Goal: Information Seeking & Learning: Learn about a topic

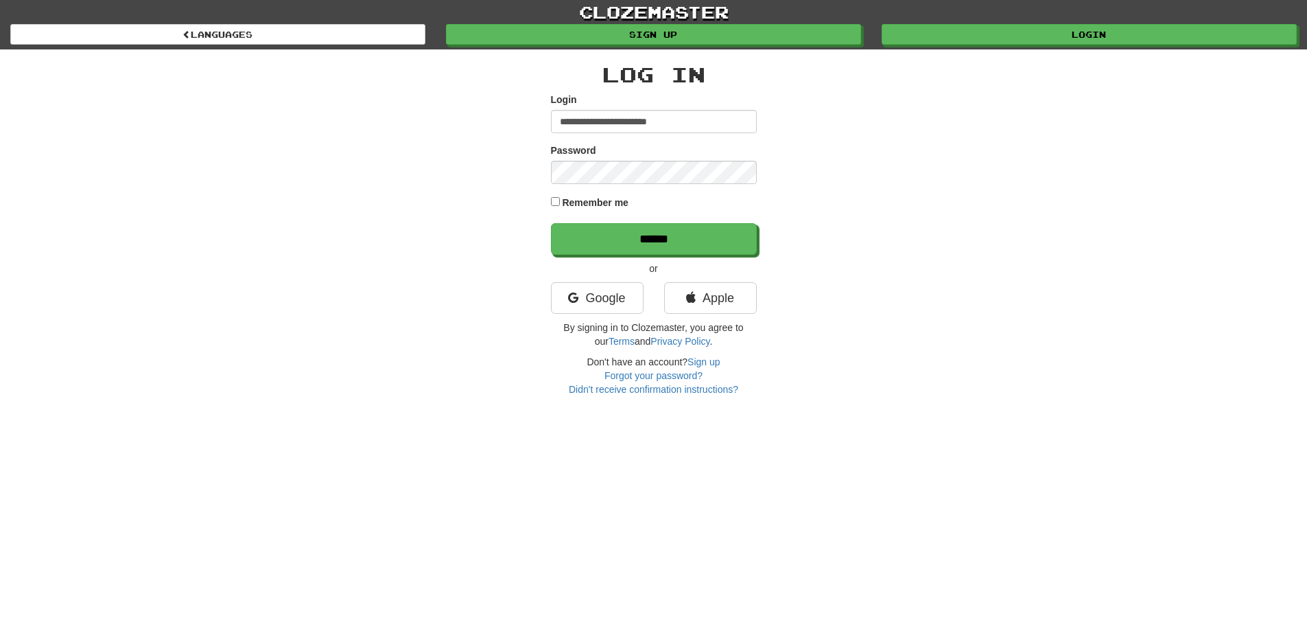
type input "**********"
click at [551, 223] on input "******" at bounding box center [654, 239] width 206 height 32
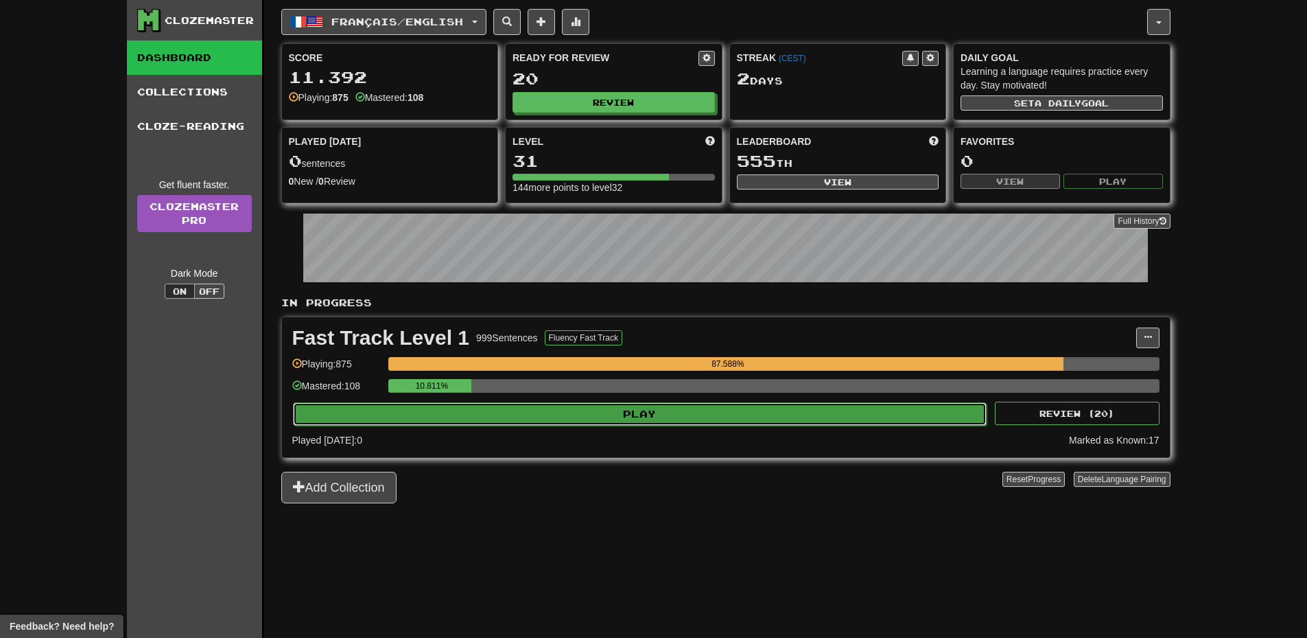
click at [885, 415] on button "Play" at bounding box center [640, 413] width 695 height 23
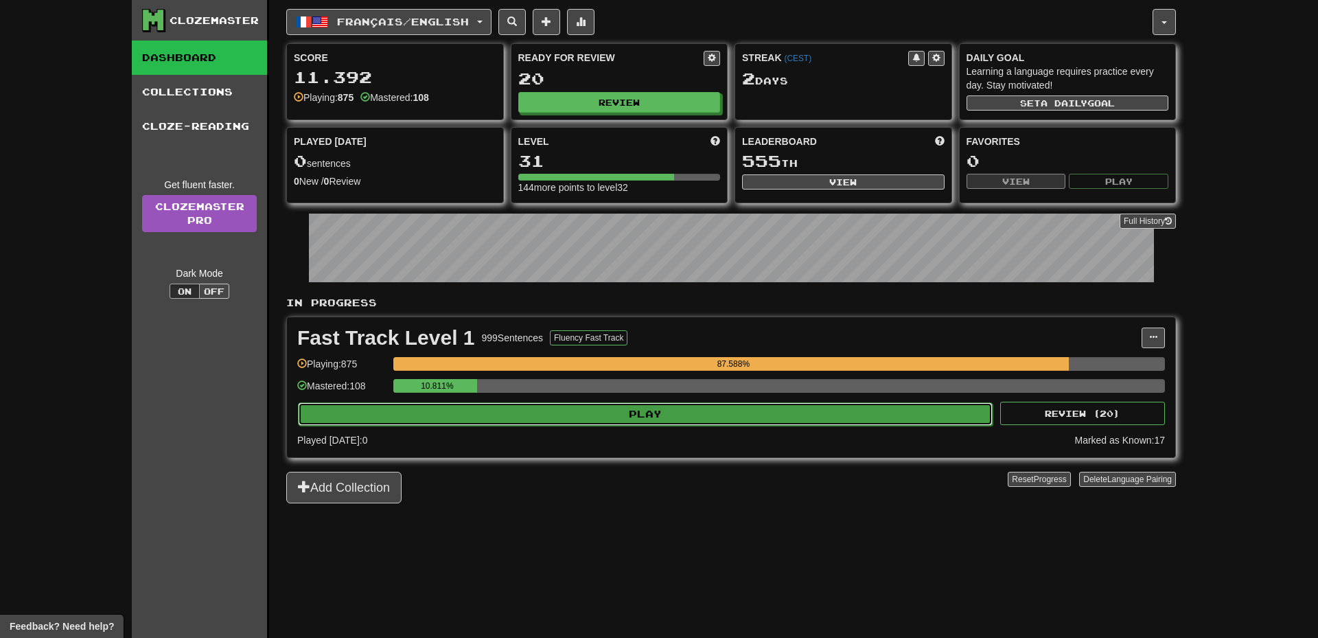
select select "**"
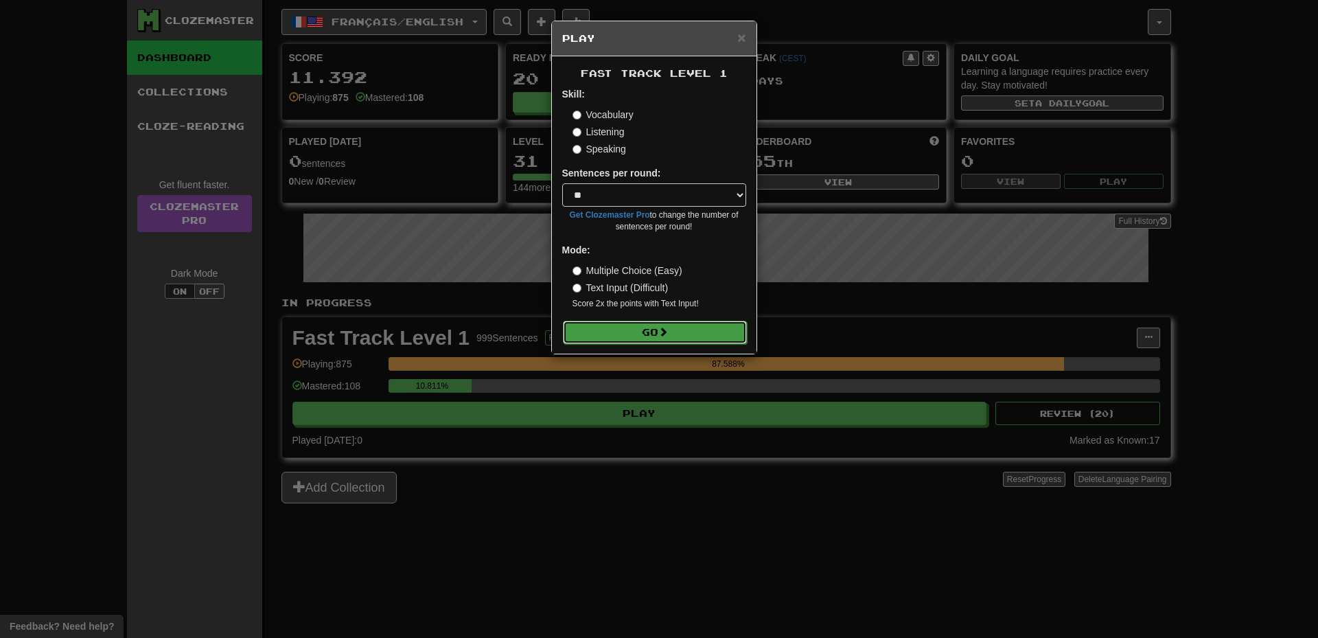
click at [725, 333] on button "Go" at bounding box center [655, 331] width 184 height 23
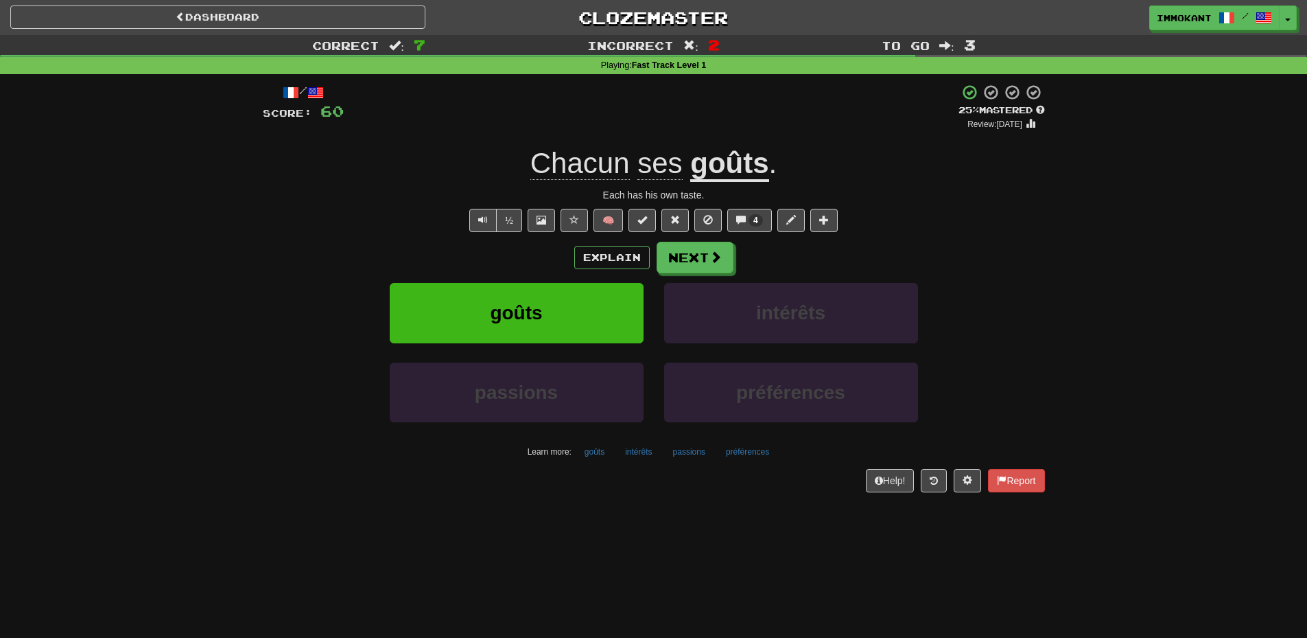
click at [467, 217] on div "½" at bounding box center [495, 220] width 56 height 23
click at [474, 218] on button "Text-to-speech controls" at bounding box center [482, 220] width 27 height 23
click at [700, 264] on button "Next" at bounding box center [695, 258] width 77 height 32
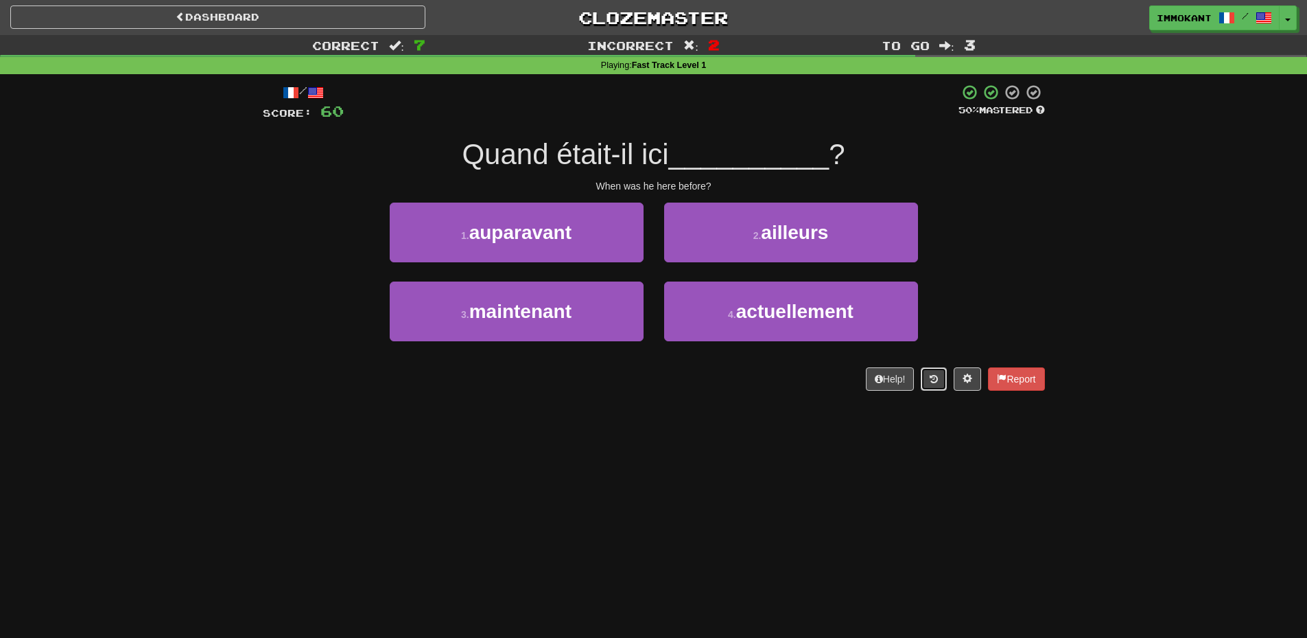
click at [935, 380] on icon at bounding box center [934, 379] width 8 height 10
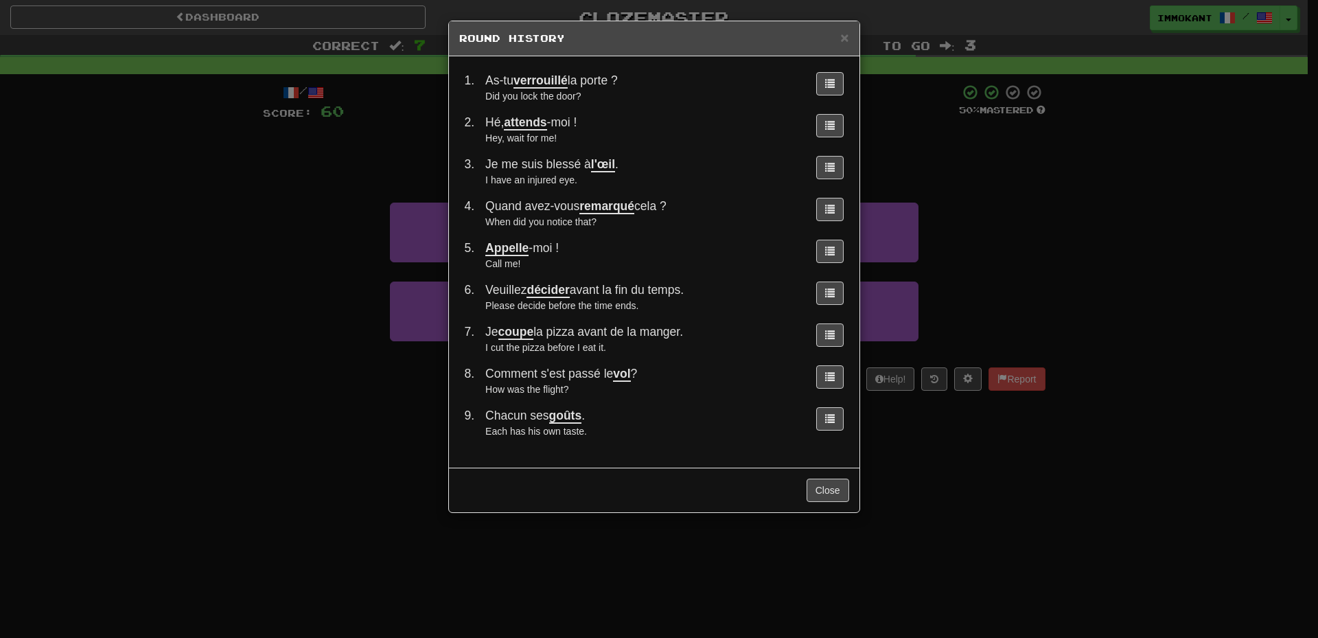
click at [604, 429] on div "Each has his own taste." at bounding box center [642, 431] width 314 height 14
drag, startPoint x: 541, startPoint y: 423, endPoint x: 596, endPoint y: 428, distance: 55.1
click at [550, 421] on div "Chacun ses goûts ." at bounding box center [642, 415] width 314 height 17
click at [833, 420] on span at bounding box center [830, 418] width 10 height 10
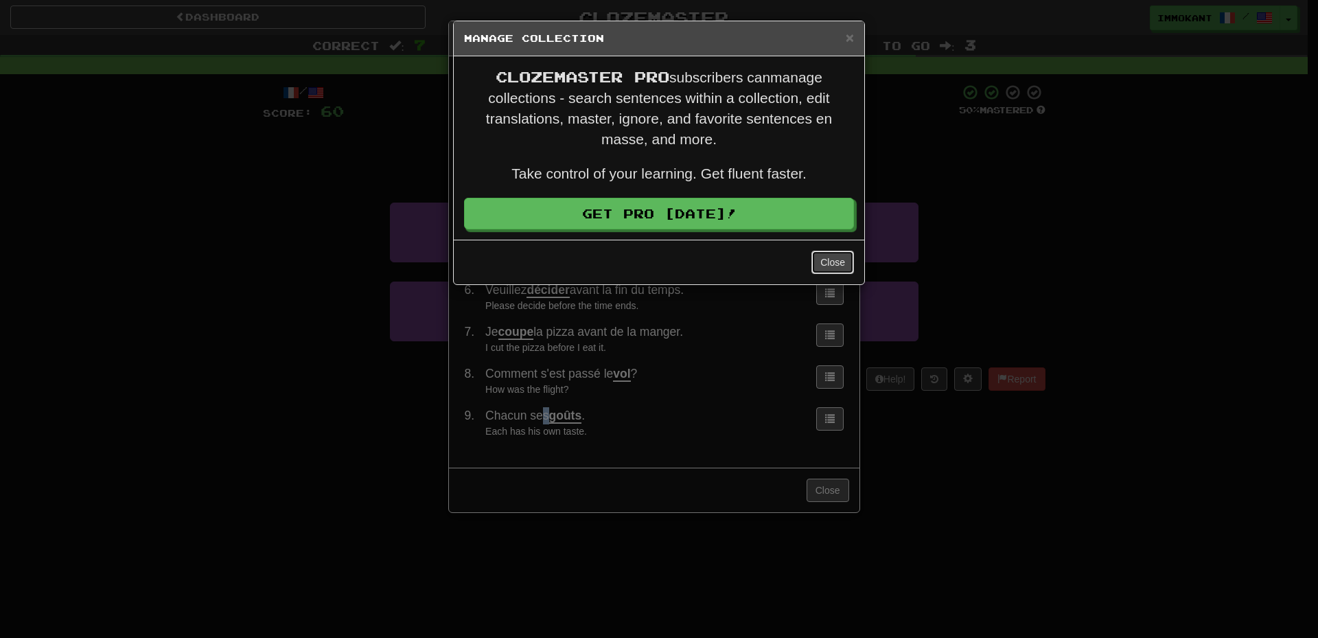
click at [826, 264] on button "Close" at bounding box center [832, 261] width 43 height 23
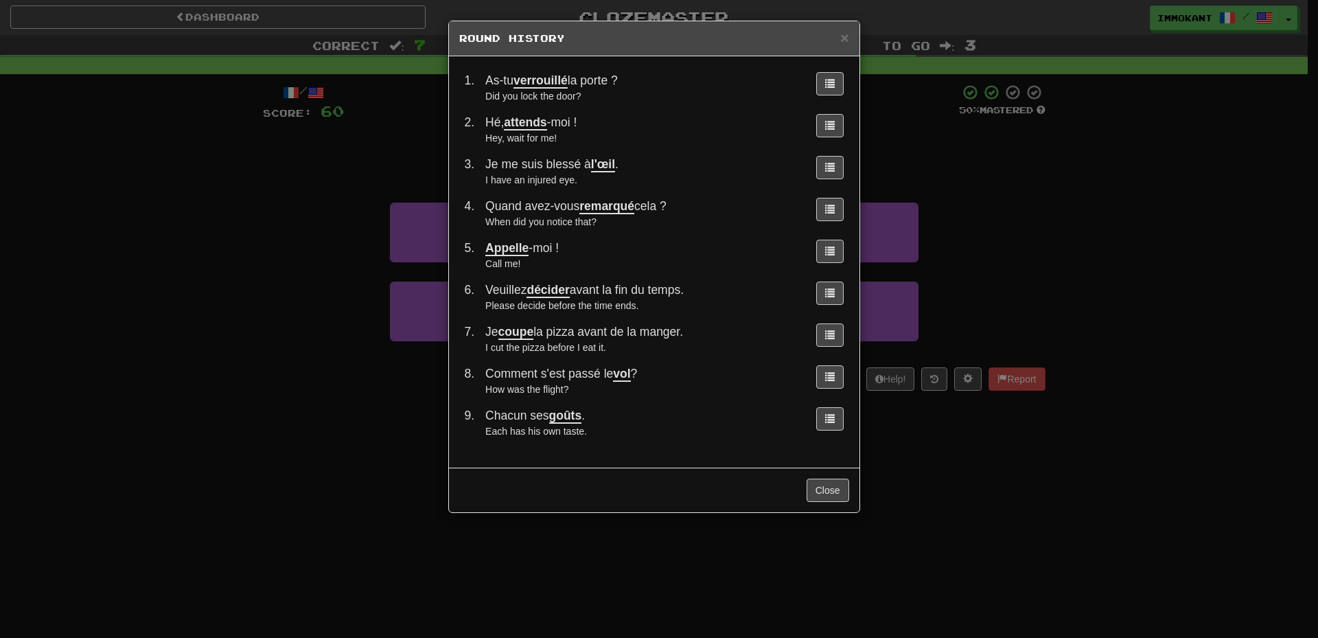
click at [851, 36] on div "× Round History" at bounding box center [654, 38] width 410 height 35
click at [845, 36] on span "×" at bounding box center [844, 38] width 8 height 16
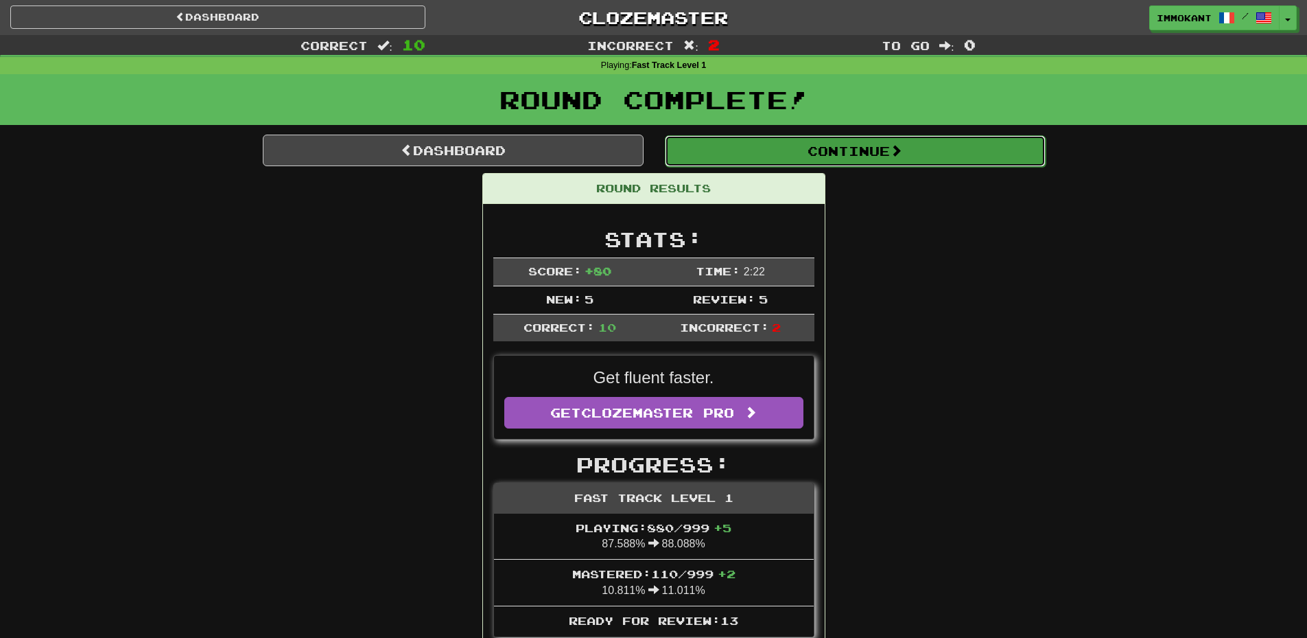
click at [887, 160] on button "Continue" at bounding box center [855, 151] width 381 height 32
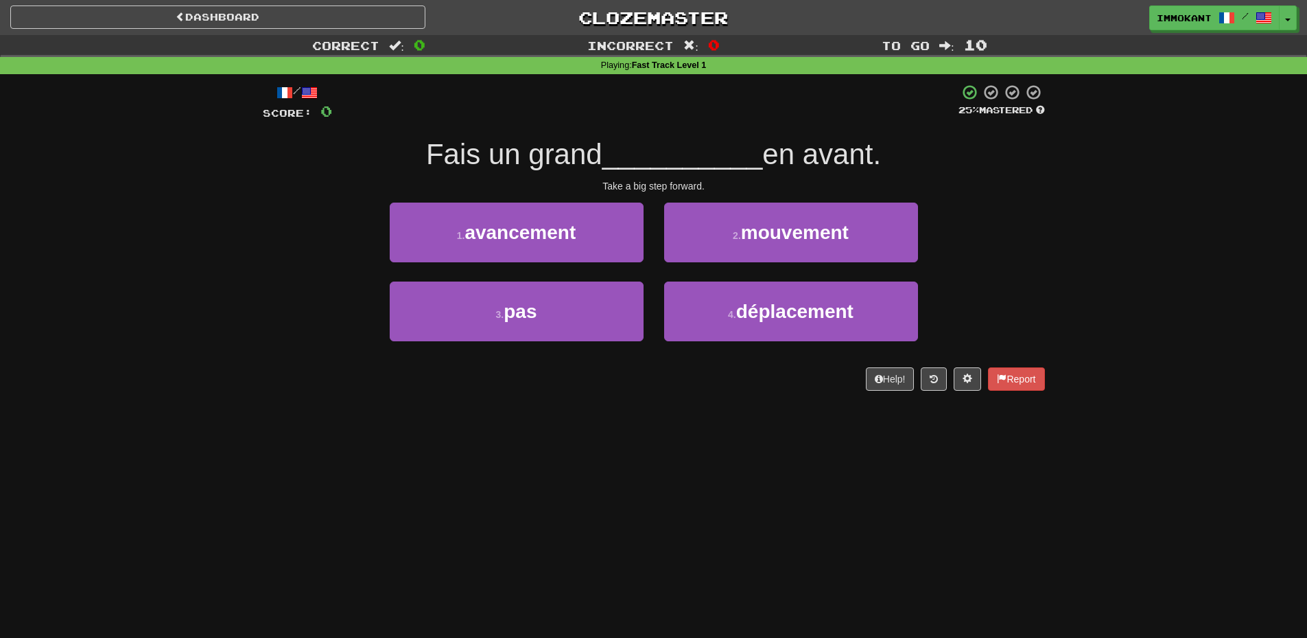
click at [651, 266] on div "1 . avancement" at bounding box center [517, 241] width 275 height 79
click at [646, 185] on div "Take a big step forward." at bounding box center [654, 186] width 782 height 14
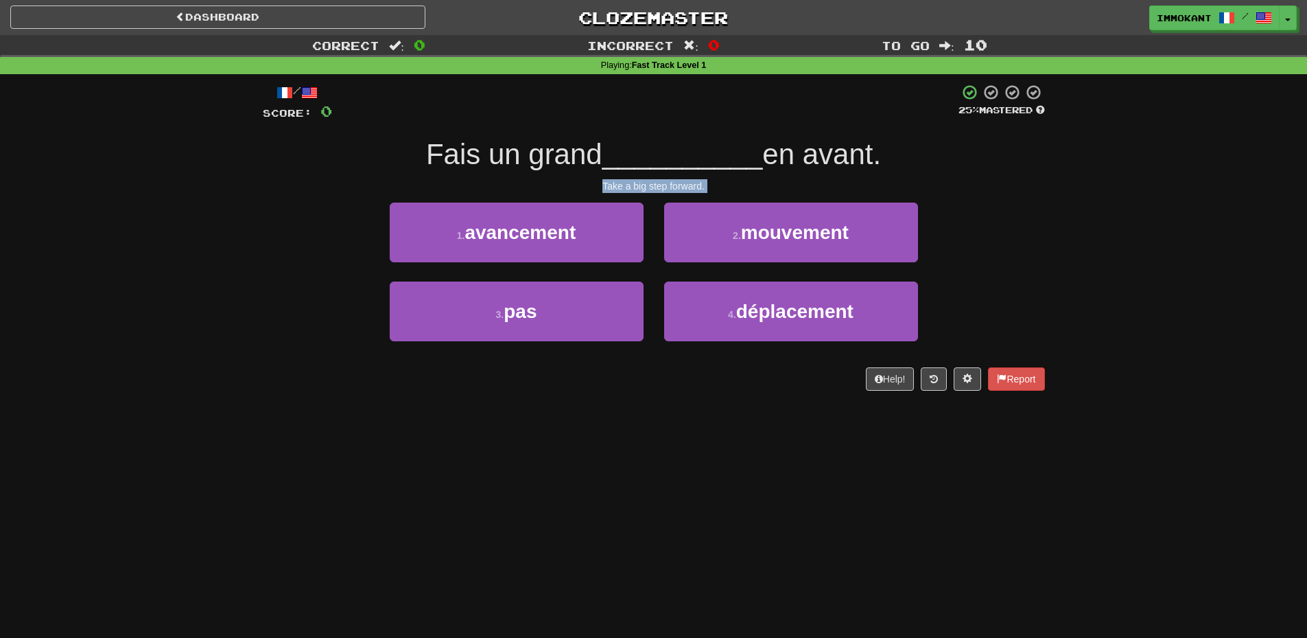
click at [646, 185] on div "Take a big step forward." at bounding box center [654, 186] width 782 height 14
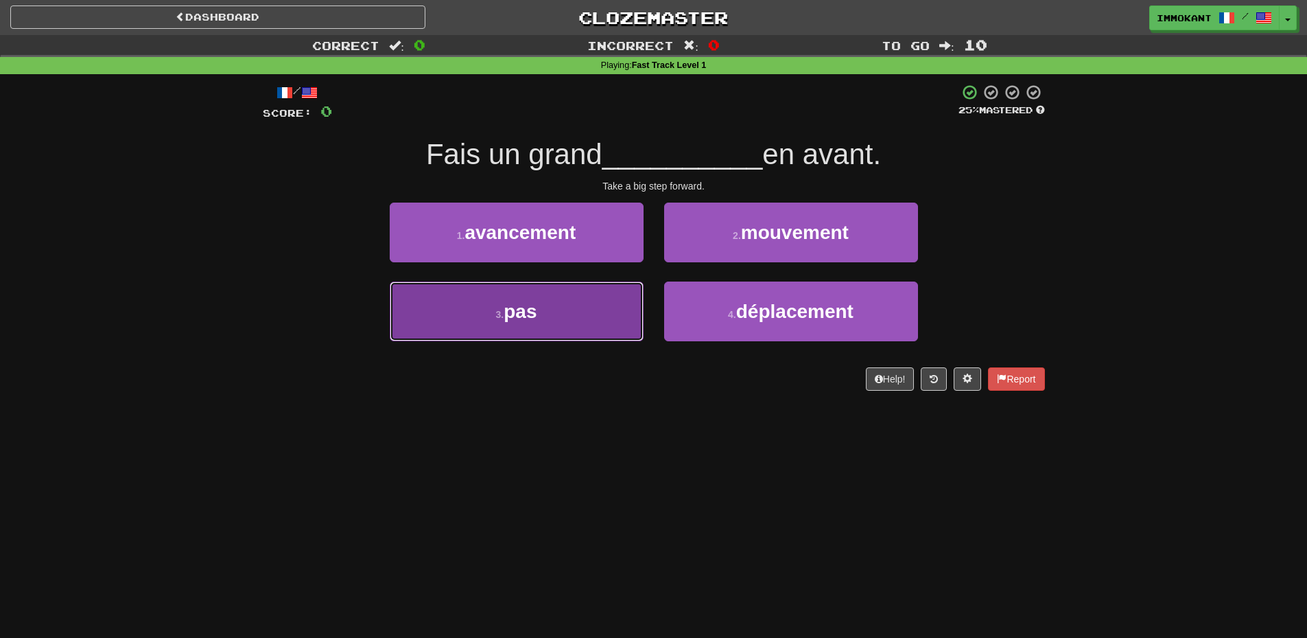
click at [571, 302] on button "3 . pas" at bounding box center [517, 311] width 254 height 60
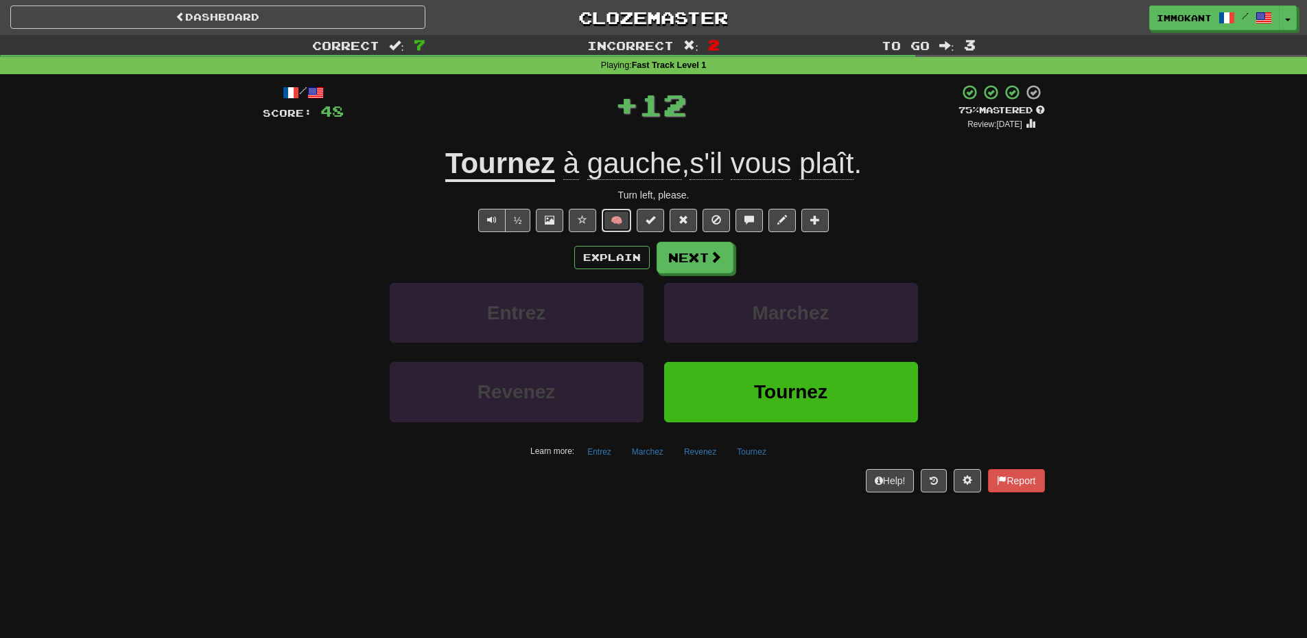
click at [616, 224] on button "🧠" at bounding box center [617, 220] width 30 height 23
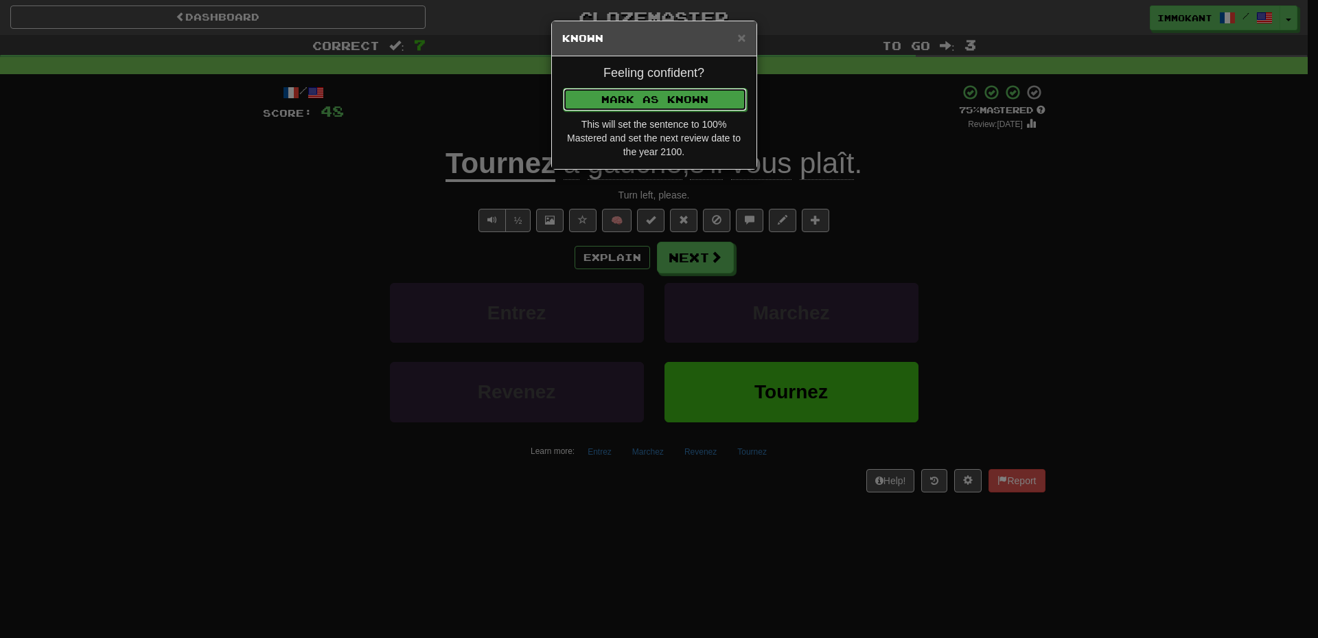
click at [679, 106] on button "Mark as Known" at bounding box center [655, 99] width 184 height 23
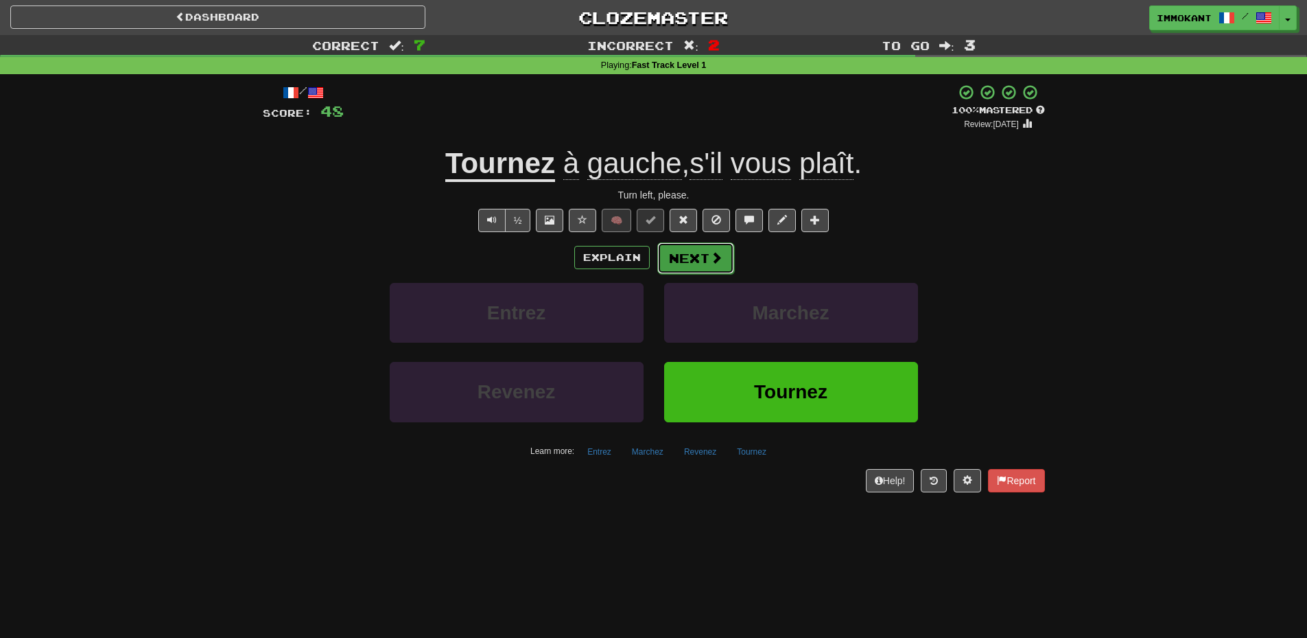
click at [701, 252] on button "Next" at bounding box center [695, 258] width 77 height 32
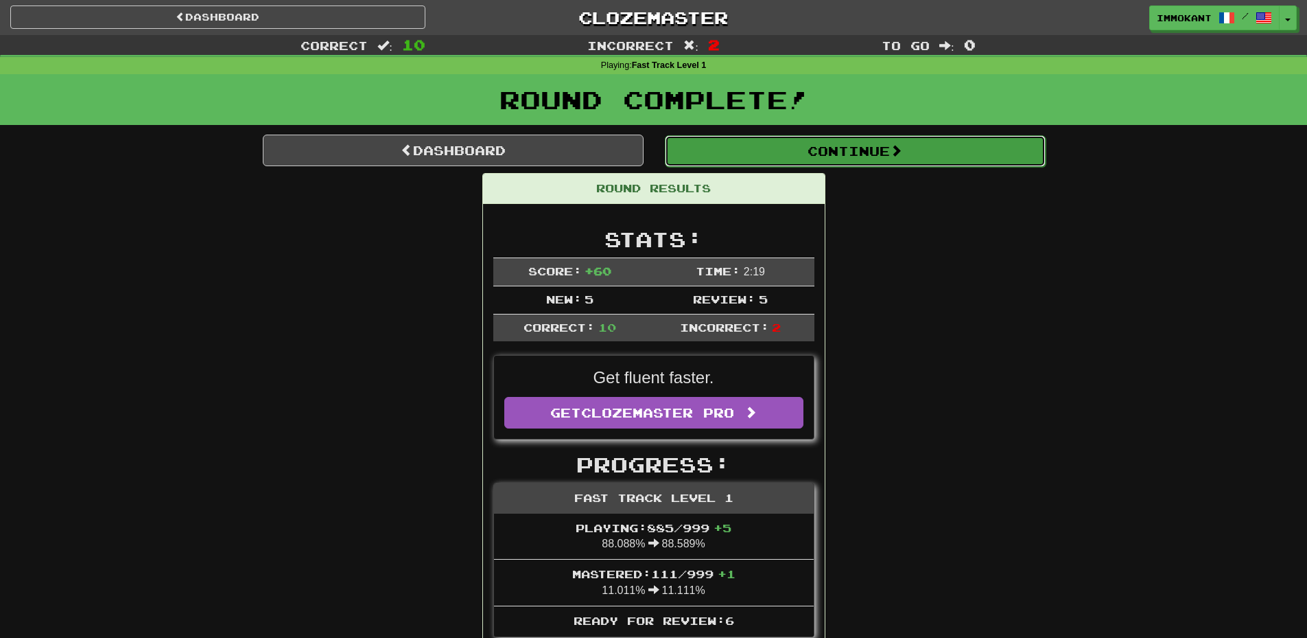
click at [919, 156] on button "Continue" at bounding box center [855, 151] width 381 height 32
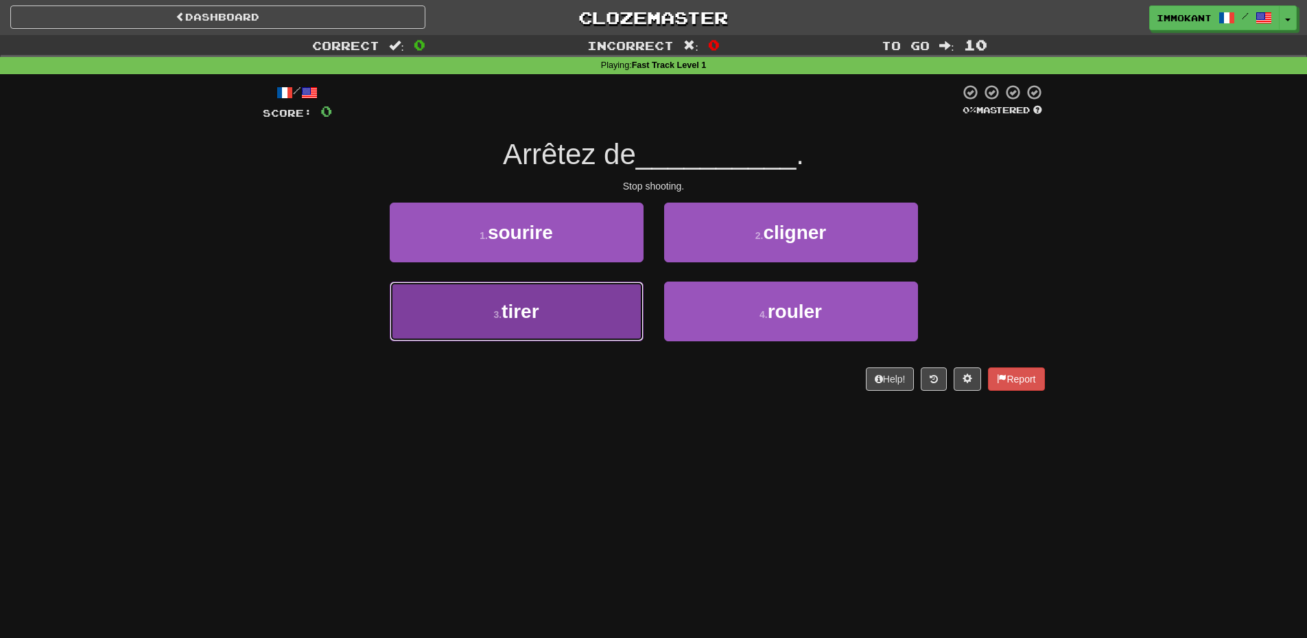
click at [579, 309] on button "3 . tirer" at bounding box center [517, 311] width 254 height 60
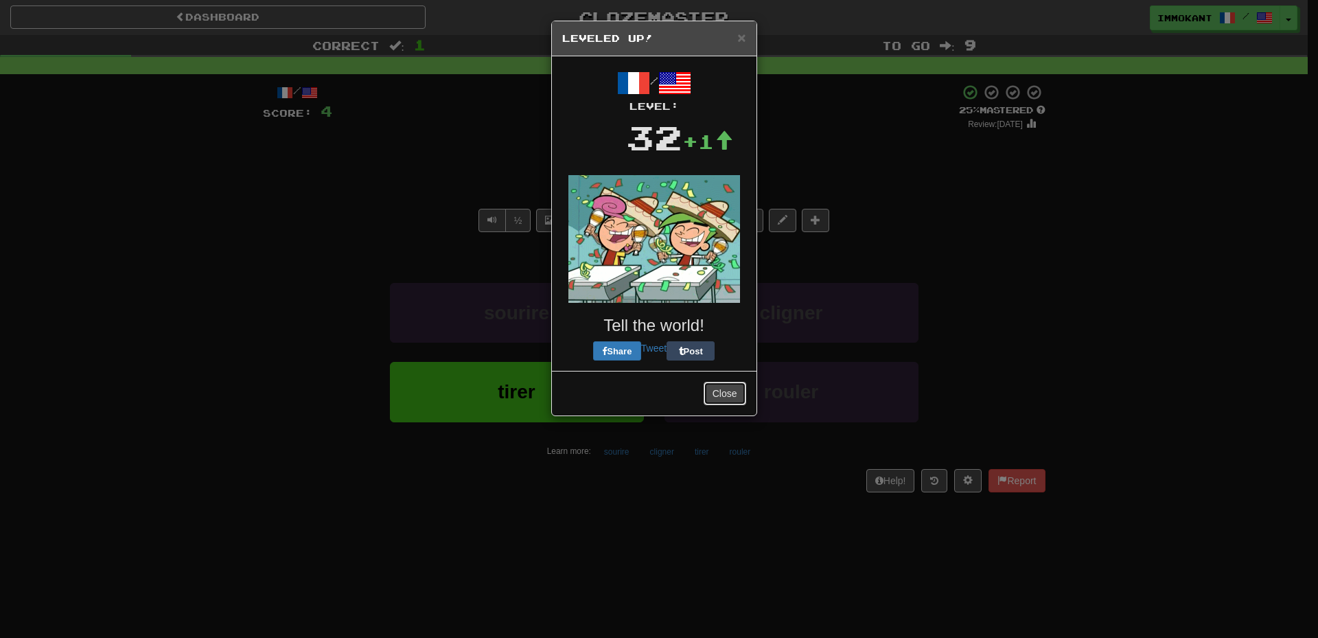
click at [730, 389] on button "Close" at bounding box center [724, 393] width 43 height 23
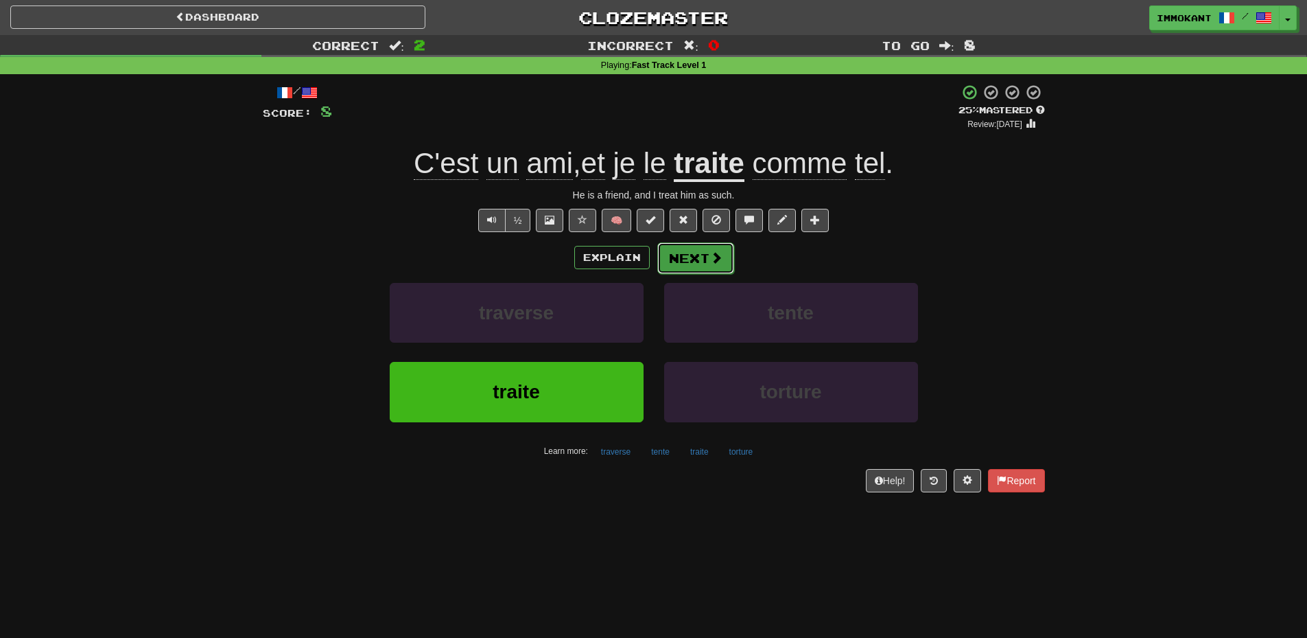
click at [701, 261] on button "Next" at bounding box center [695, 258] width 77 height 32
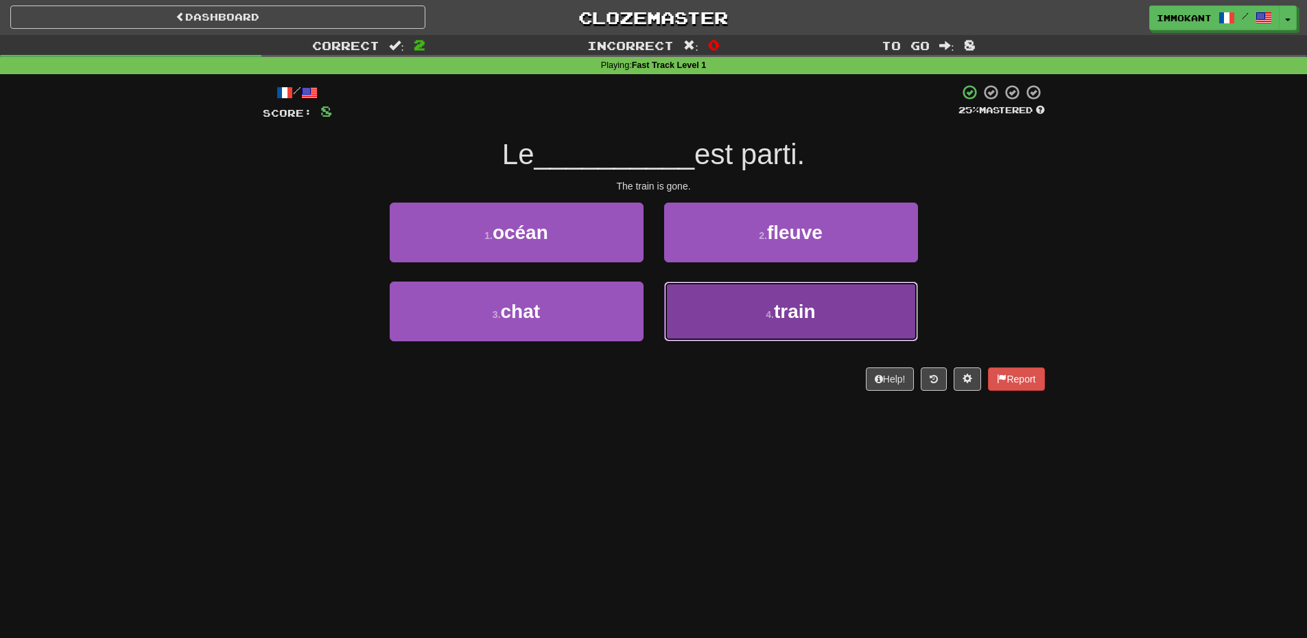
click at [784, 317] on span "train" at bounding box center [795, 311] width 42 height 21
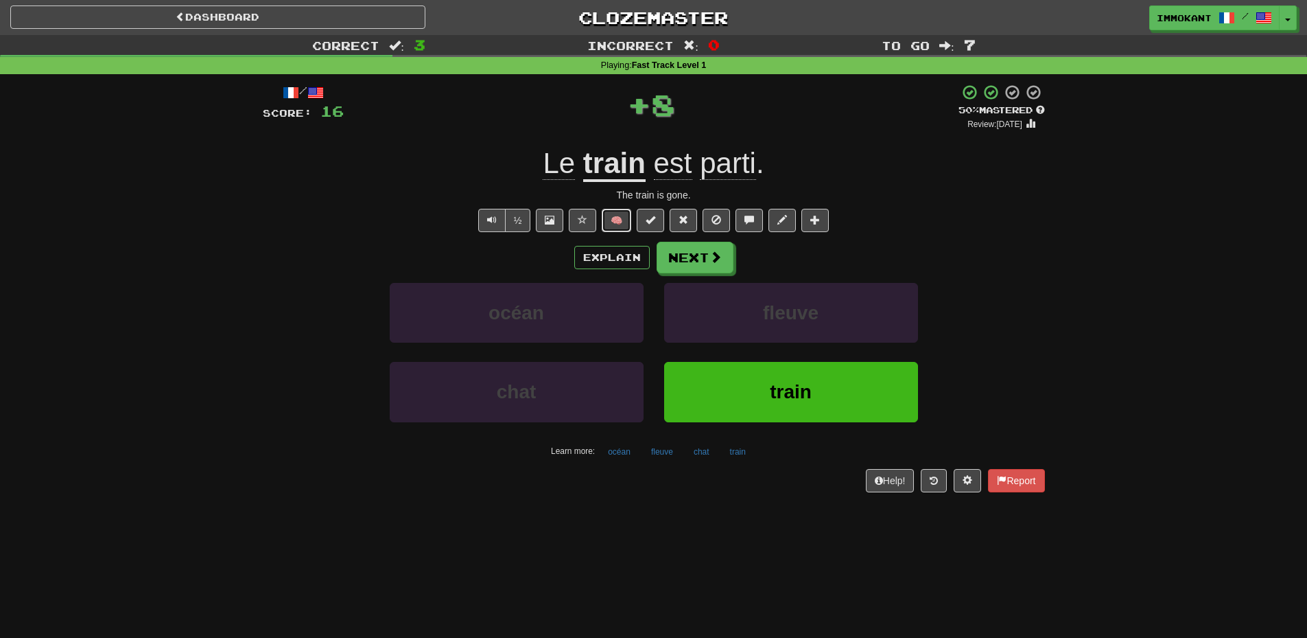
click at [616, 220] on button "🧠" at bounding box center [617, 220] width 30 height 23
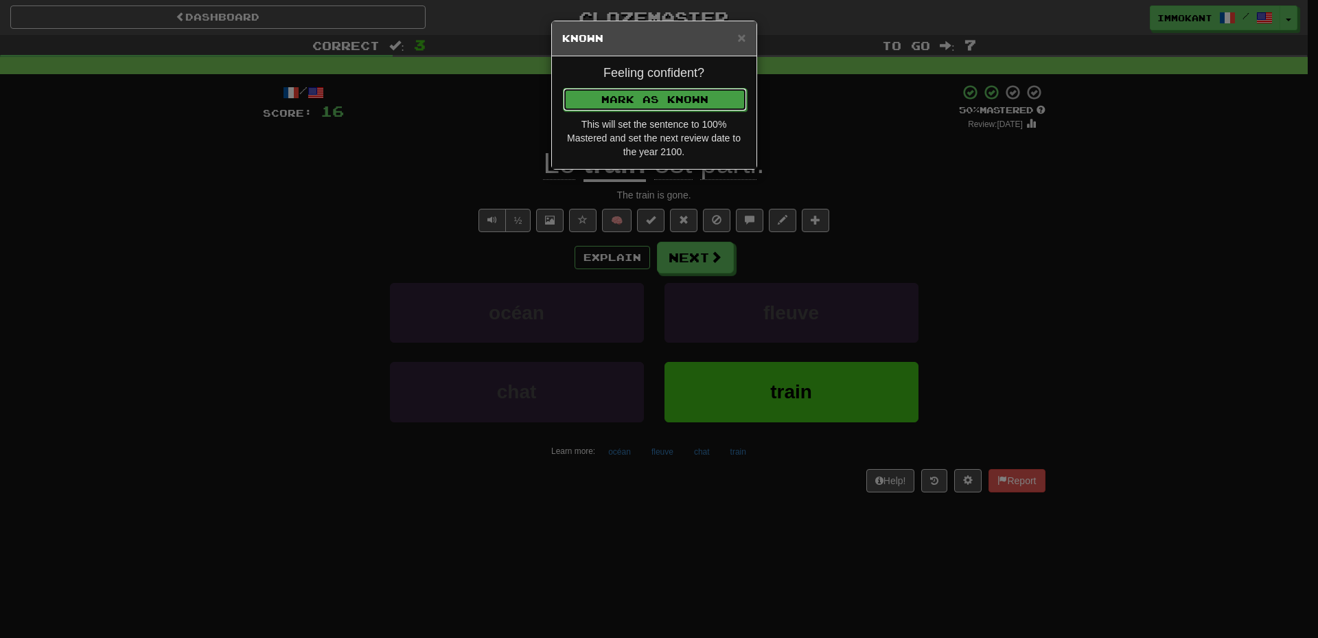
click at [682, 104] on button "Mark as Known" at bounding box center [655, 99] width 184 height 23
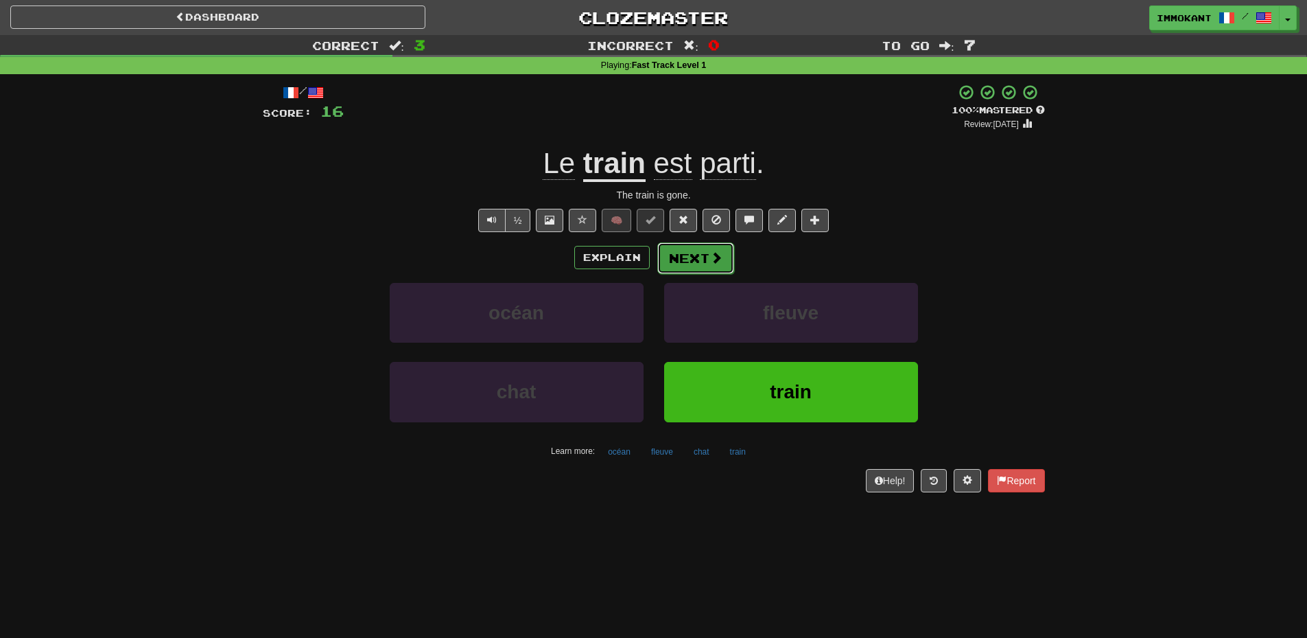
click at [698, 257] on button "Next" at bounding box center [695, 258] width 77 height 32
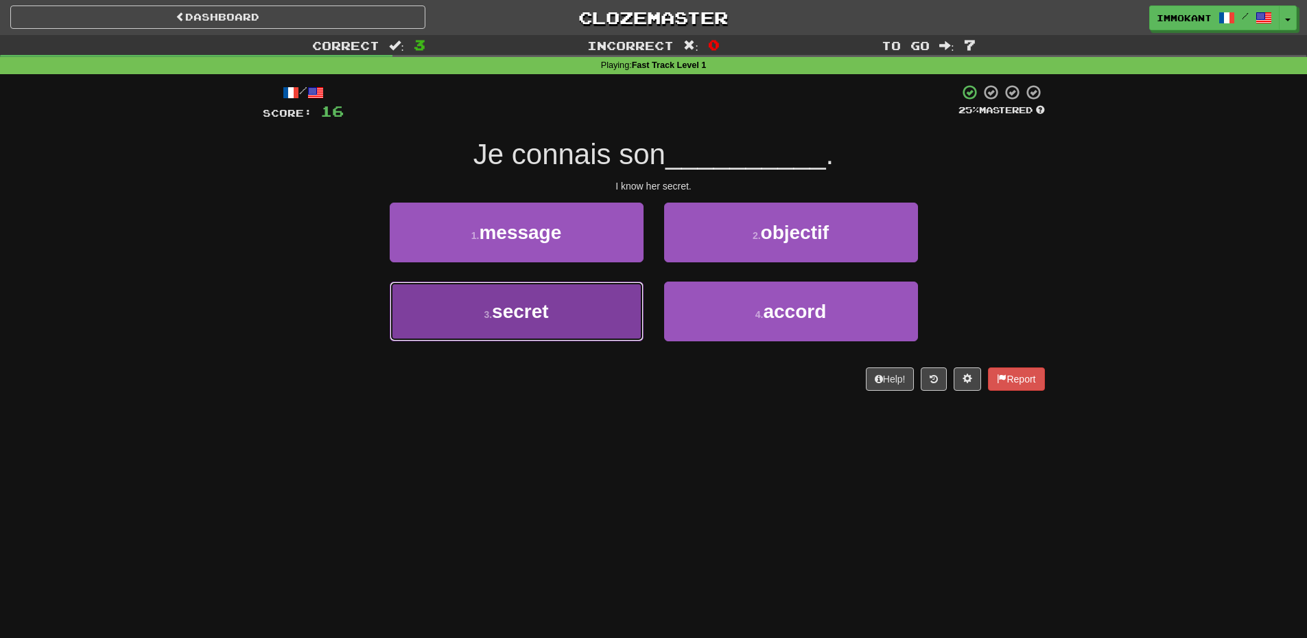
click at [595, 318] on button "3 . secret" at bounding box center [517, 311] width 254 height 60
